Goal: Information Seeking & Learning: Find specific fact

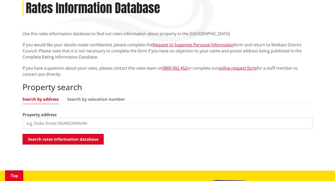
scroll to position [86, 0]
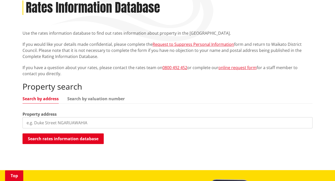
click at [50, 120] on input "search" at bounding box center [167, 122] width 290 height 11
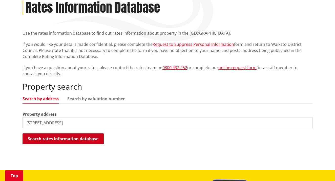
type input "71 monument road"
click at [58, 136] on button "Search rates information database" at bounding box center [62, 138] width 81 height 11
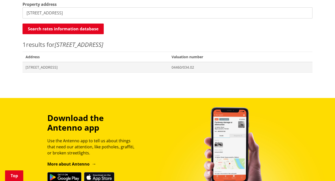
scroll to position [197, 0]
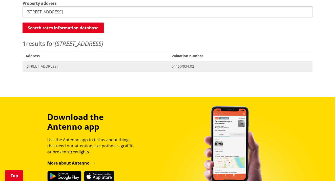
click at [69, 65] on span "[STREET_ADDRESS]" at bounding box center [96, 66] width 140 height 5
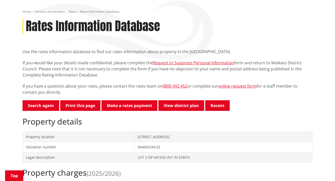
scroll to position [67, 0]
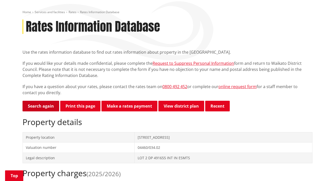
click at [47, 106] on link "Search again" at bounding box center [40, 106] width 37 height 11
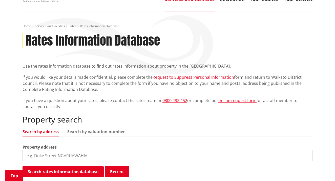
scroll to position [79, 0]
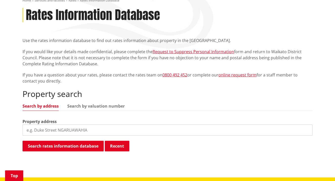
click at [89, 132] on input "search" at bounding box center [167, 129] width 290 height 11
type input "[STREET_ADDRESS]"
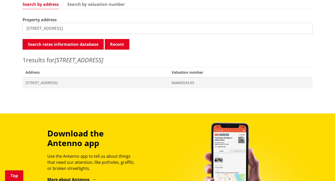
scroll to position [182, 0]
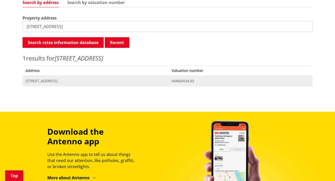
click at [72, 79] on span "[STREET_ADDRESS]" at bounding box center [96, 80] width 140 height 5
click at [86, 79] on span "[STREET_ADDRESS]" at bounding box center [96, 80] width 140 height 5
click at [77, 80] on span "[STREET_ADDRESS]" at bounding box center [96, 80] width 140 height 5
click at [72, 25] on input "71a monument road" at bounding box center [167, 26] width 290 height 11
drag, startPoint x: 28, startPoint y: 26, endPoint x: 104, endPoint y: 24, distance: 76.1
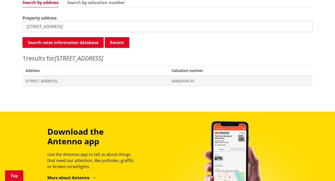
click at [104, 24] on input "71a monument road" at bounding box center [167, 26] width 290 height 11
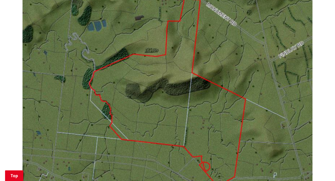
scroll to position [468, 0]
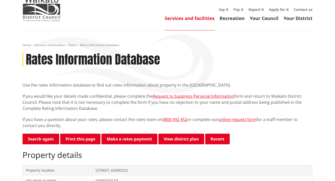
scroll to position [65, 0]
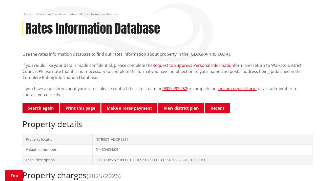
click at [50, 108] on link "Search again" at bounding box center [40, 108] width 37 height 11
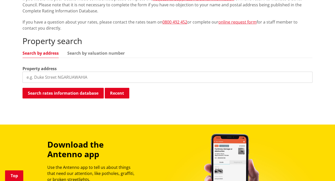
scroll to position [153, 0]
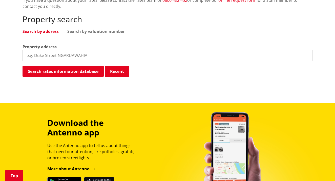
click at [50, 55] on input "search" at bounding box center [167, 55] width 290 height 11
type input "[STREET_ADDRESS]"
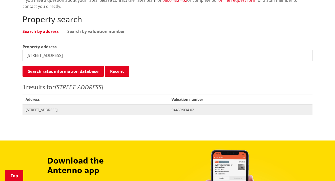
click at [47, 111] on span "[STREET_ADDRESS]" at bounding box center [96, 109] width 140 height 5
